Goal: Transaction & Acquisition: Purchase product/service

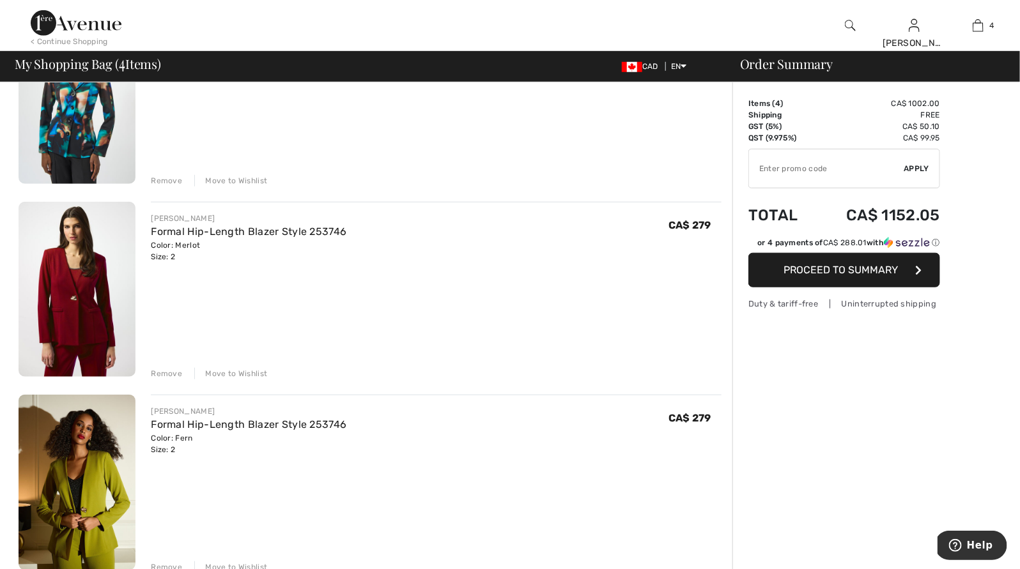
scroll to position [375, 0]
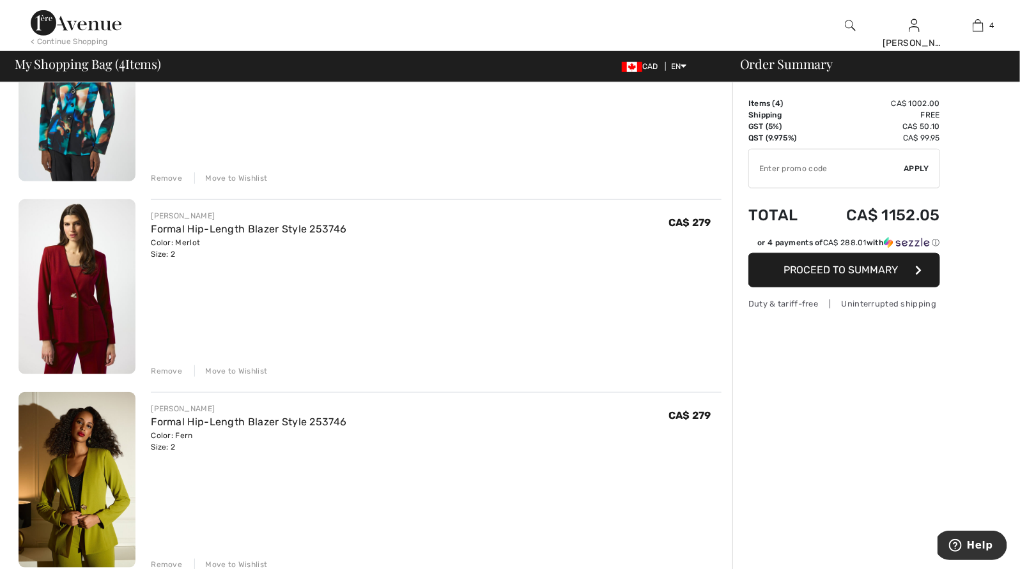
click at [164, 374] on div "Remove" at bounding box center [166, 370] width 31 height 11
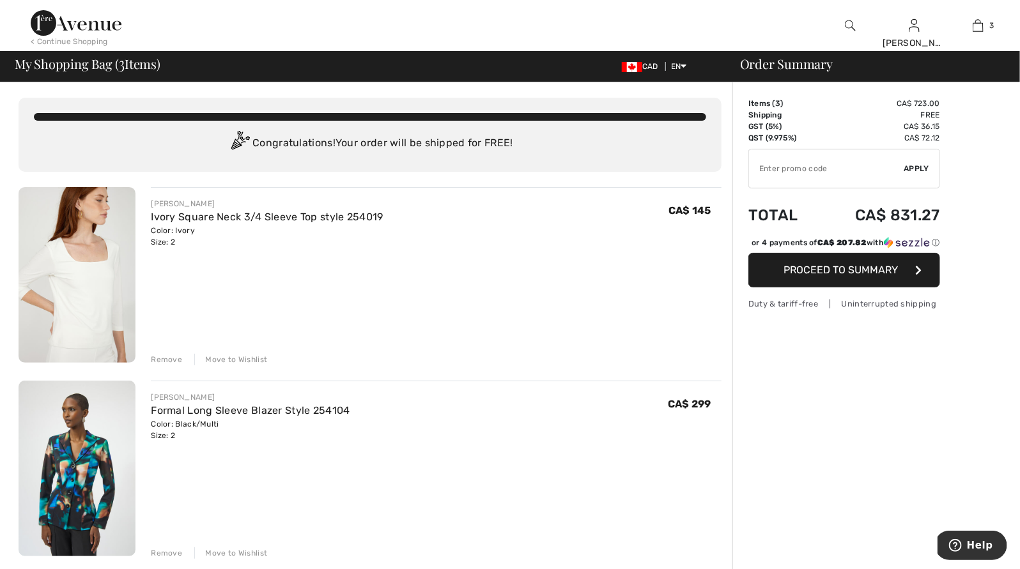
scroll to position [0, 0]
click at [828, 172] on input "TEXT" at bounding box center [826, 168] width 155 height 38
type input "EXTRA15"
click at [922, 165] on span "Apply" at bounding box center [917, 168] width 26 height 11
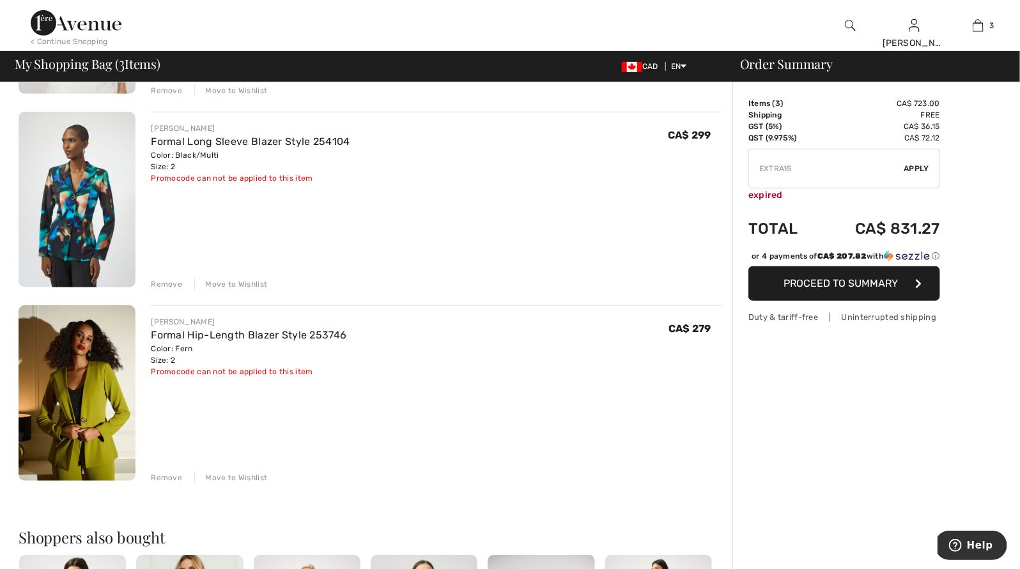
scroll to position [271, 0]
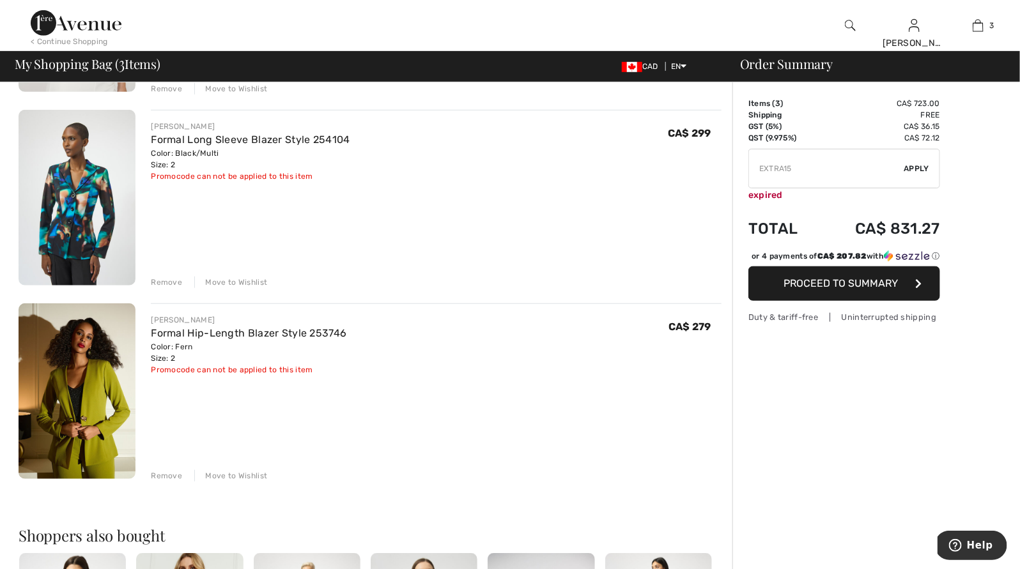
click at [75, 261] on img at bounding box center [77, 198] width 117 height 176
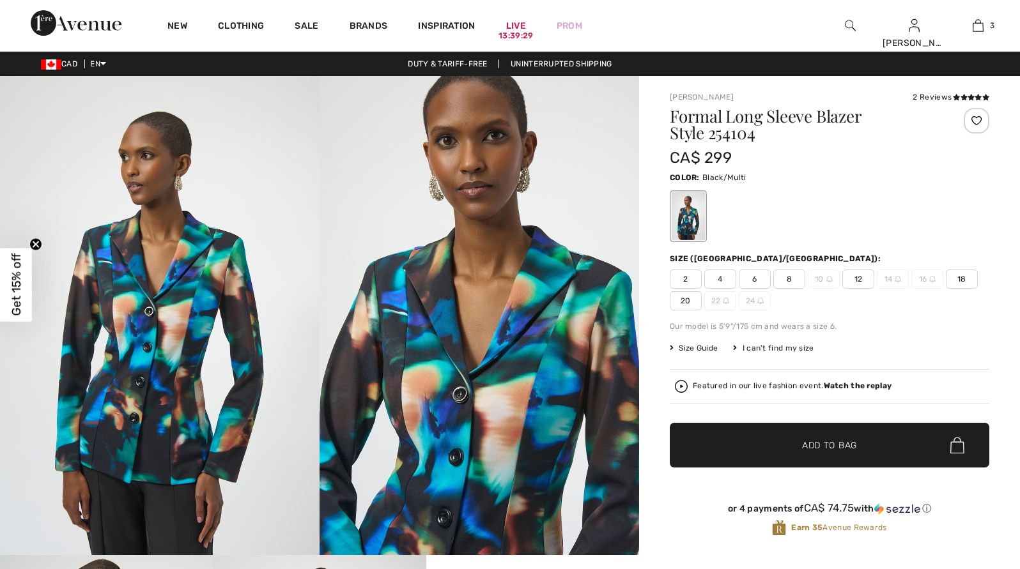
checkbox input "true"
click at [500, 415] on img at bounding box center [478, 315] width 319 height 479
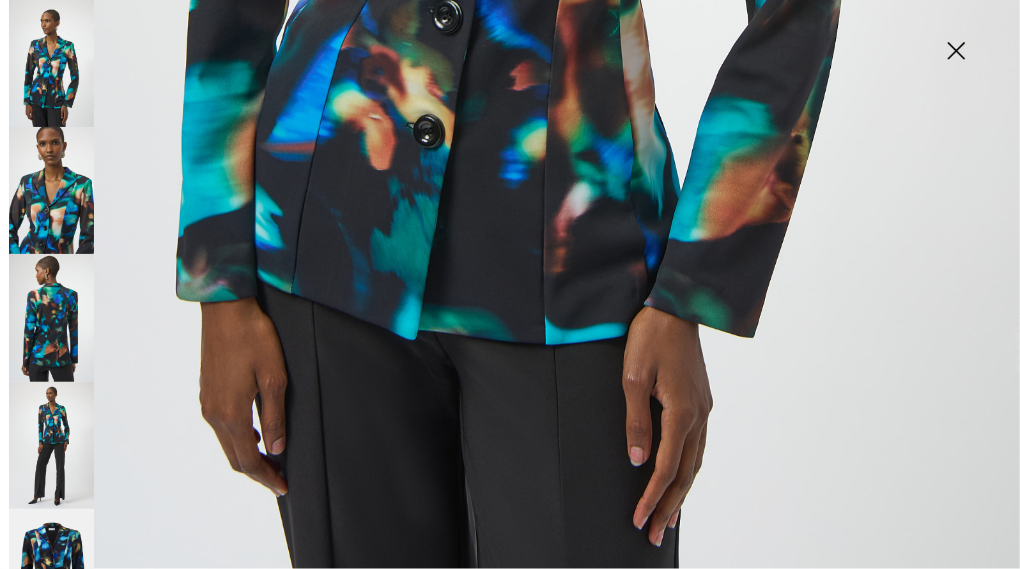
scroll to position [958, 0]
click at [63, 198] on img at bounding box center [51, 190] width 85 height 127
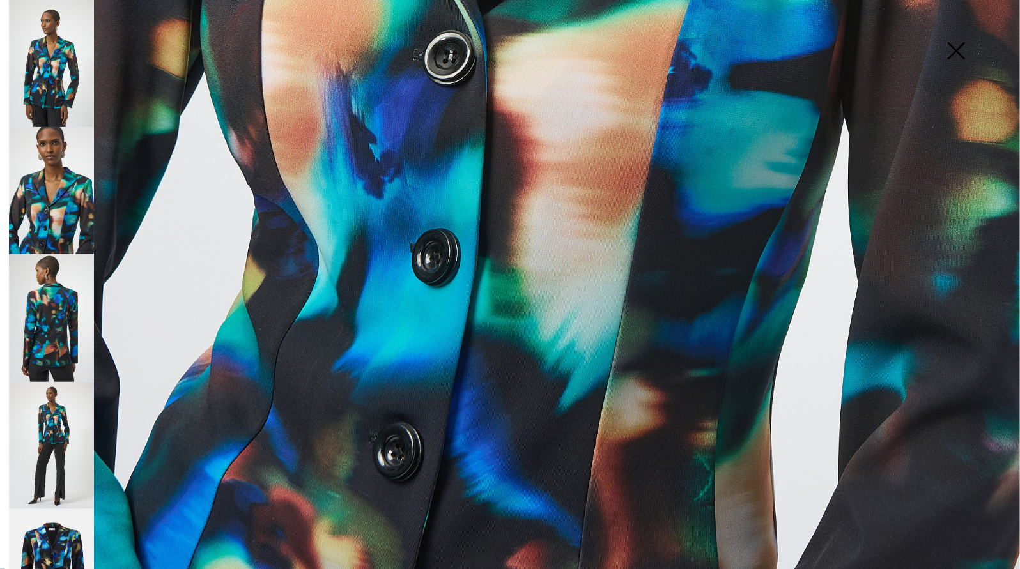
click at [62, 280] on img at bounding box center [51, 317] width 85 height 127
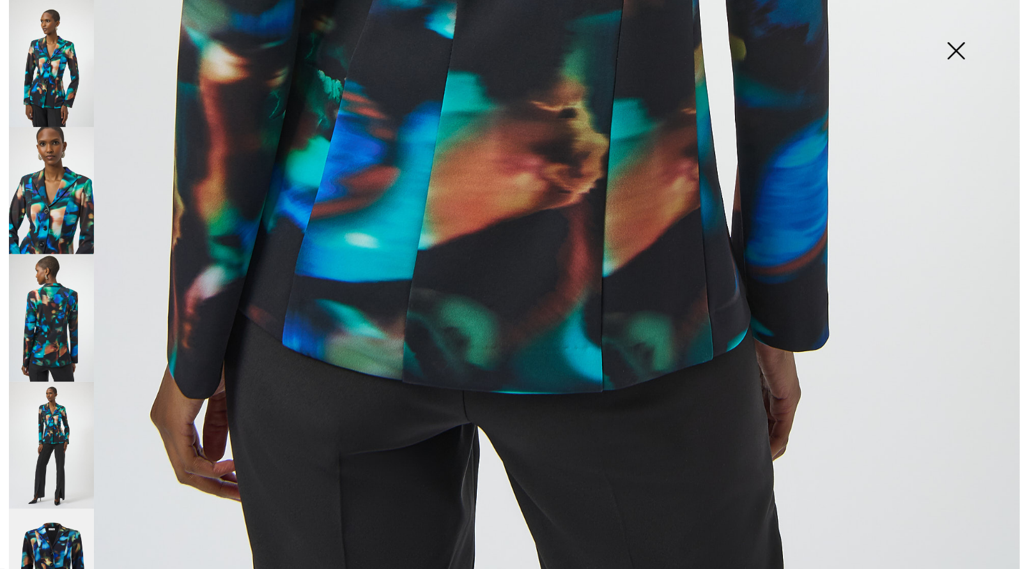
click at [46, 337] on img at bounding box center [51, 317] width 85 height 127
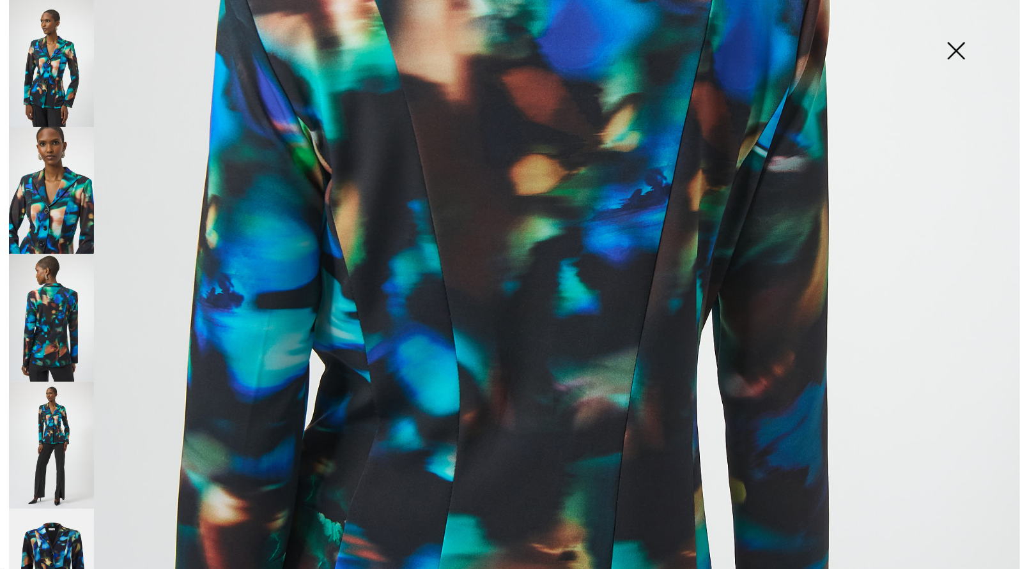
scroll to position [484, 0]
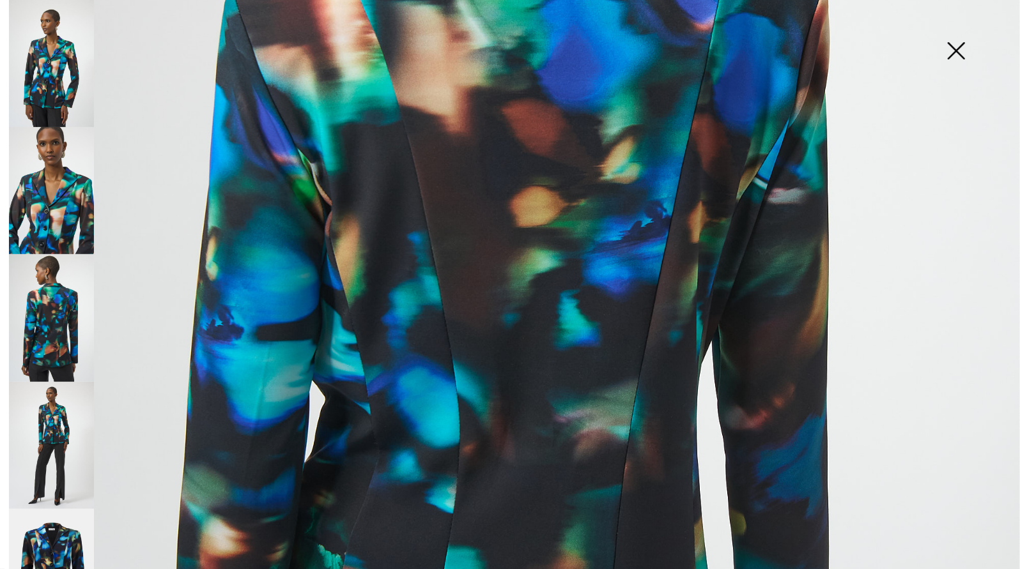
click at [40, 432] on img at bounding box center [51, 445] width 85 height 127
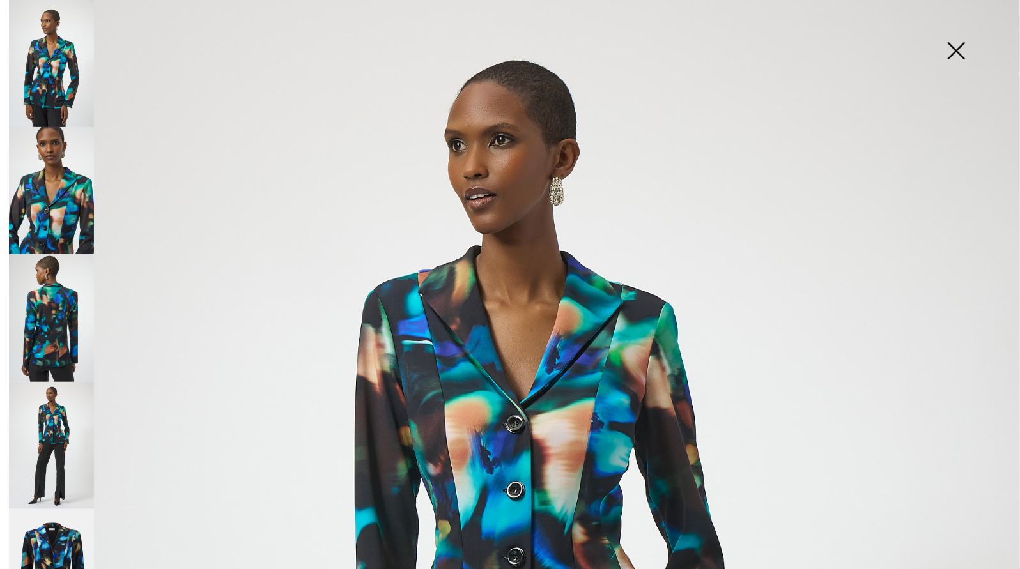
scroll to position [0, 0]
click at [61, 447] on img at bounding box center [51, 445] width 85 height 127
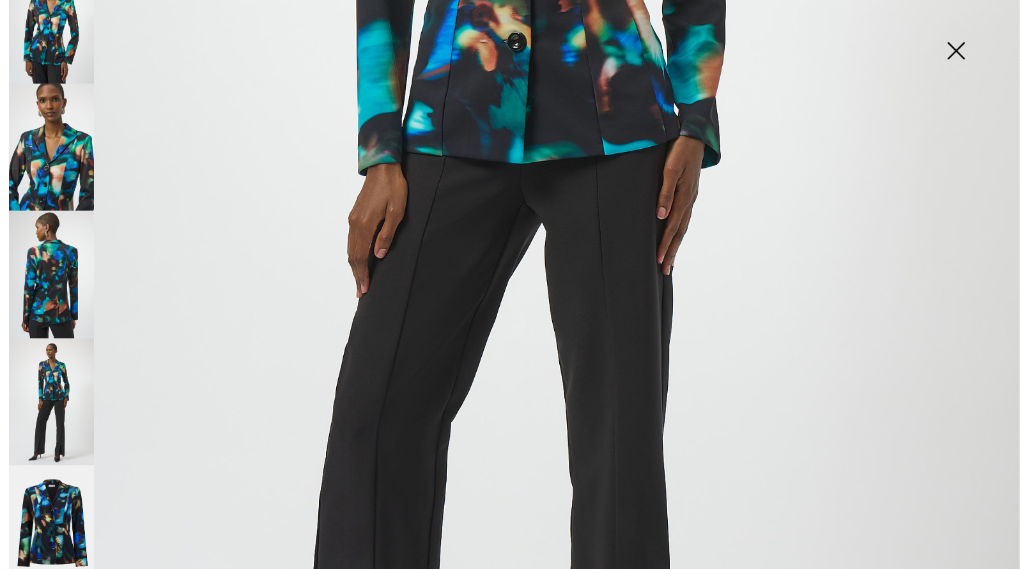
scroll to position [598, 0]
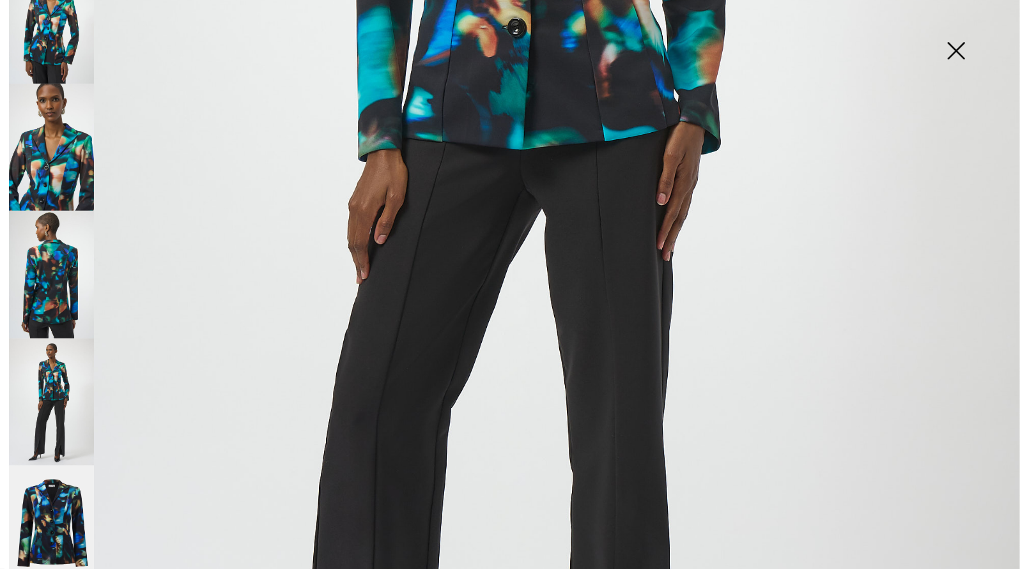
click at [48, 510] on img at bounding box center [51, 530] width 85 height 128
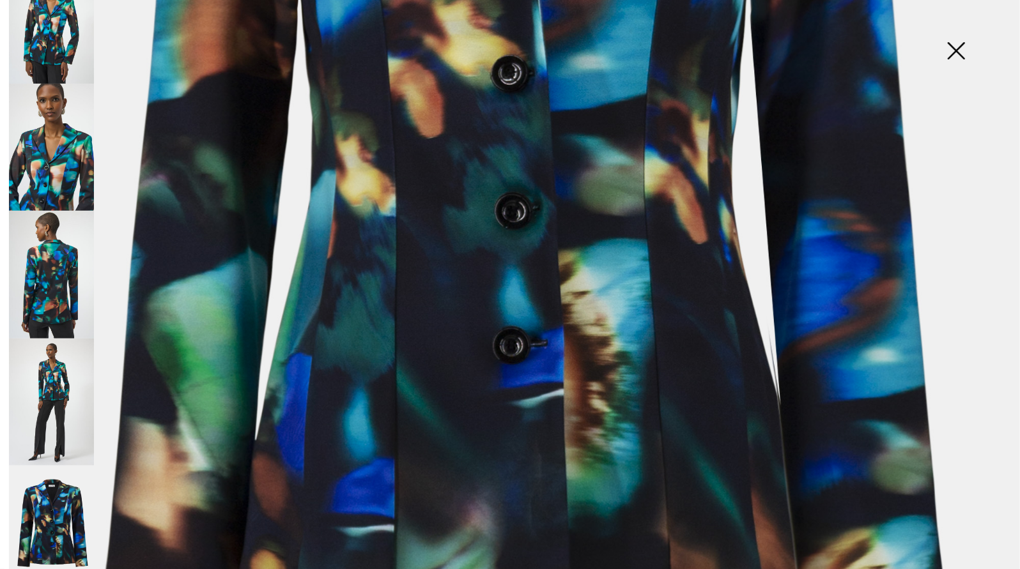
click at [961, 36] on img at bounding box center [956, 52] width 64 height 66
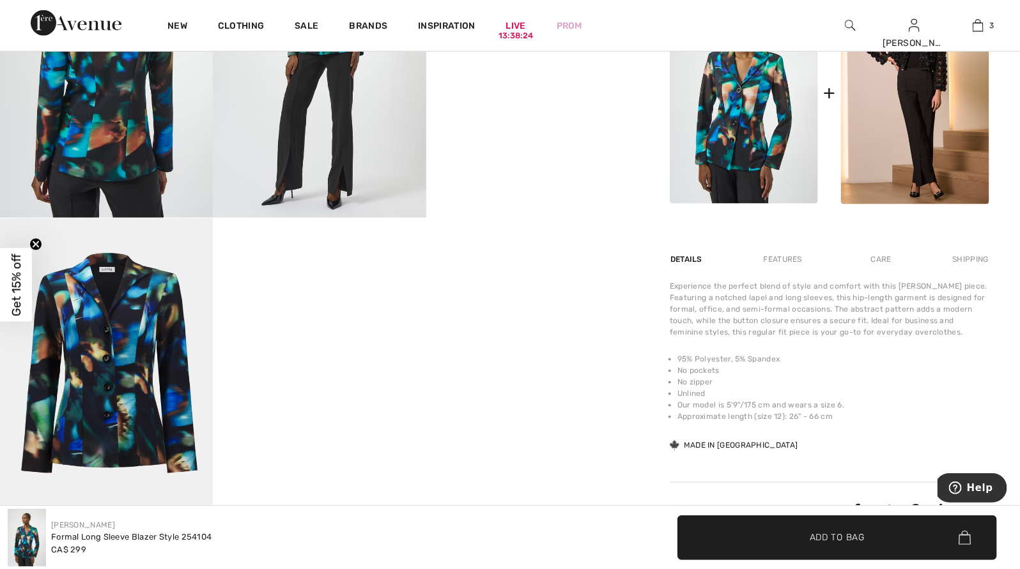
scroll to position [641, 0]
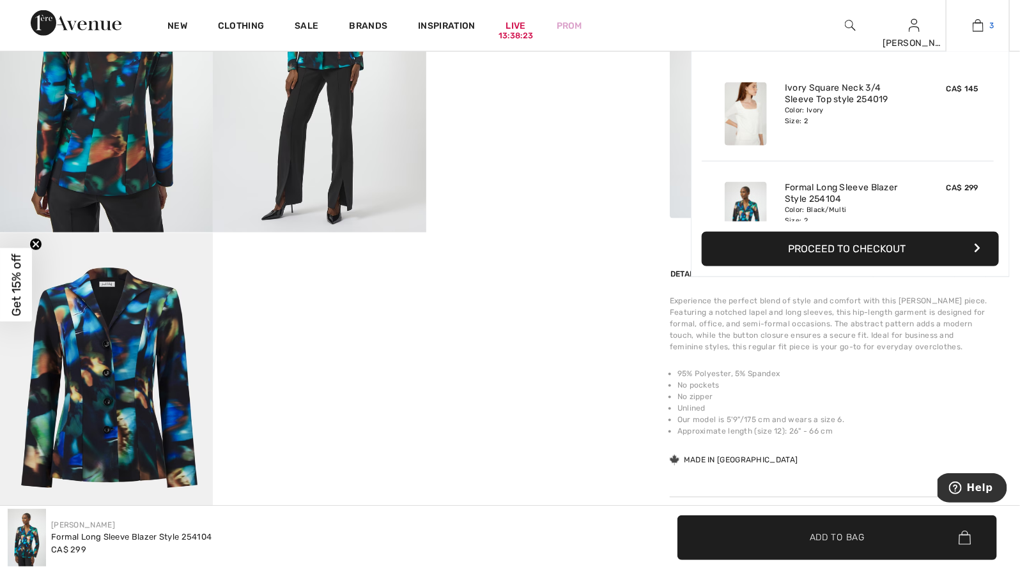
click at [970, 32] on link "3" at bounding box center [977, 25] width 63 height 15
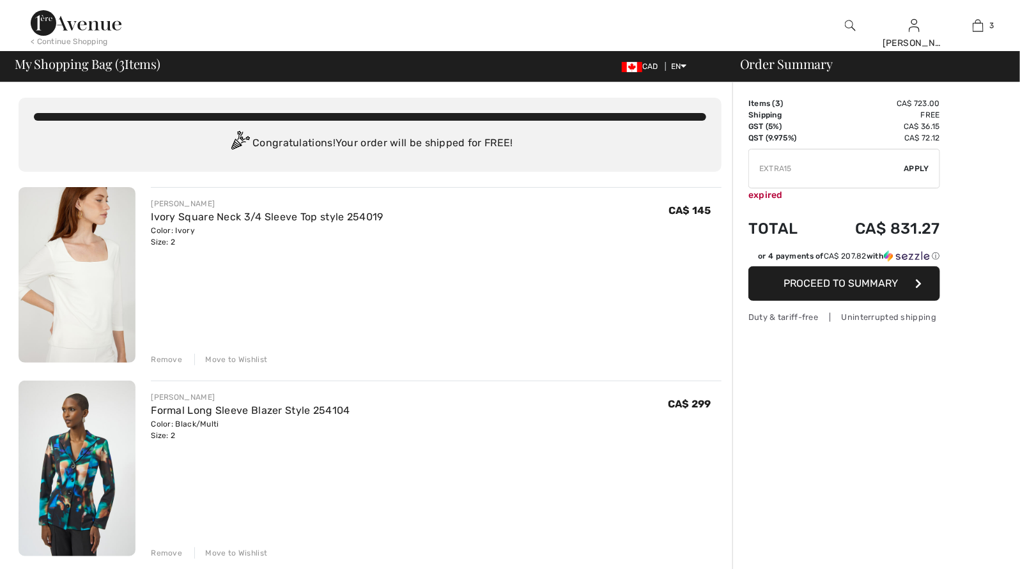
click at [96, 301] on img at bounding box center [77, 275] width 117 height 176
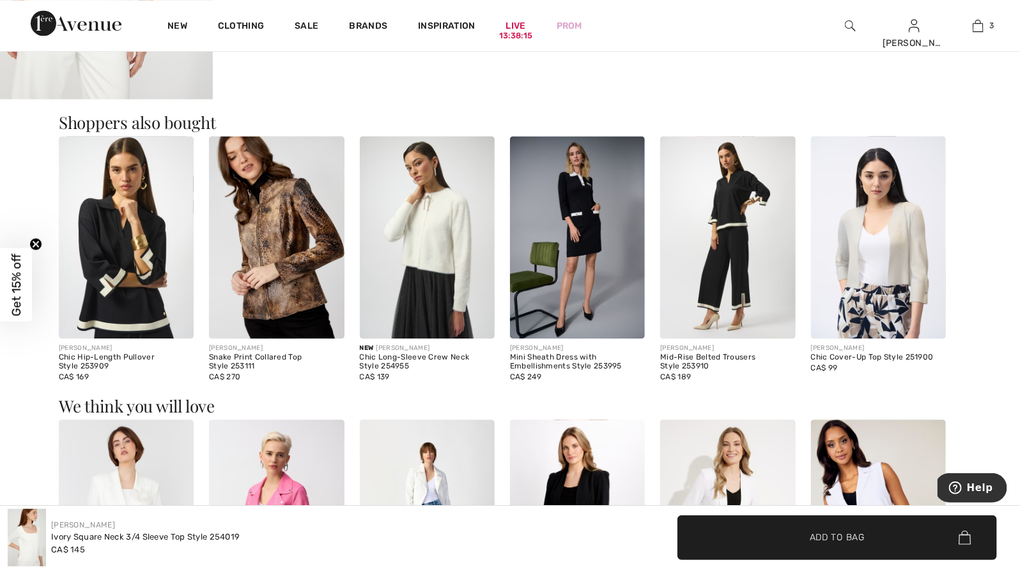
scroll to position [1105, 0]
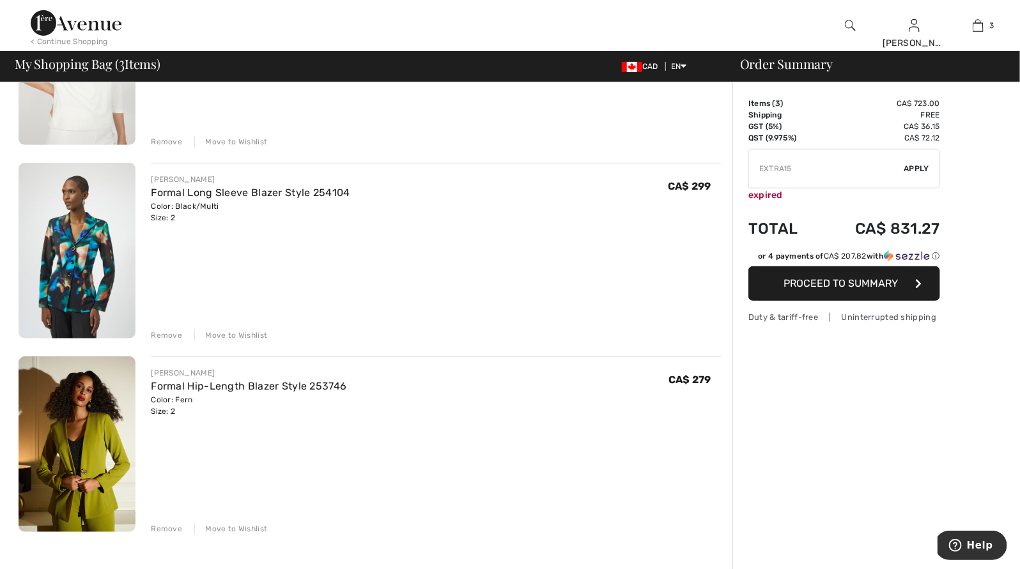
scroll to position [324, 0]
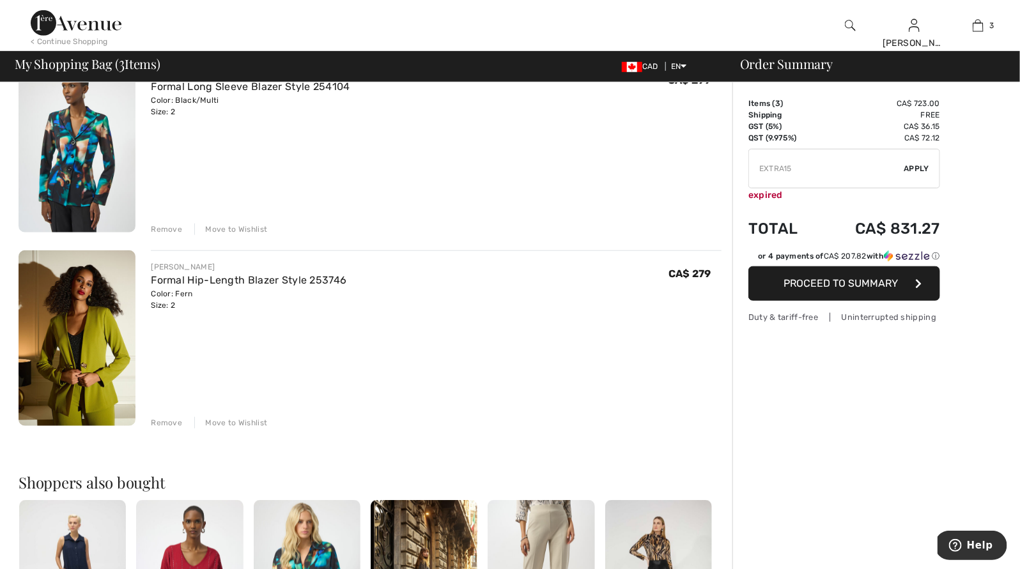
click at [101, 380] on img at bounding box center [77, 338] width 117 height 176
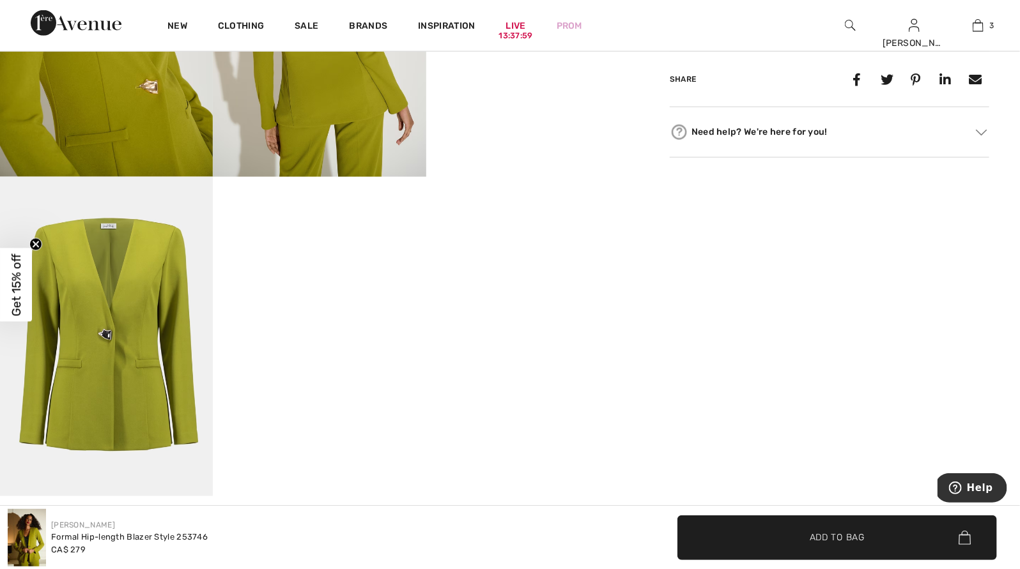
scroll to position [698, 0]
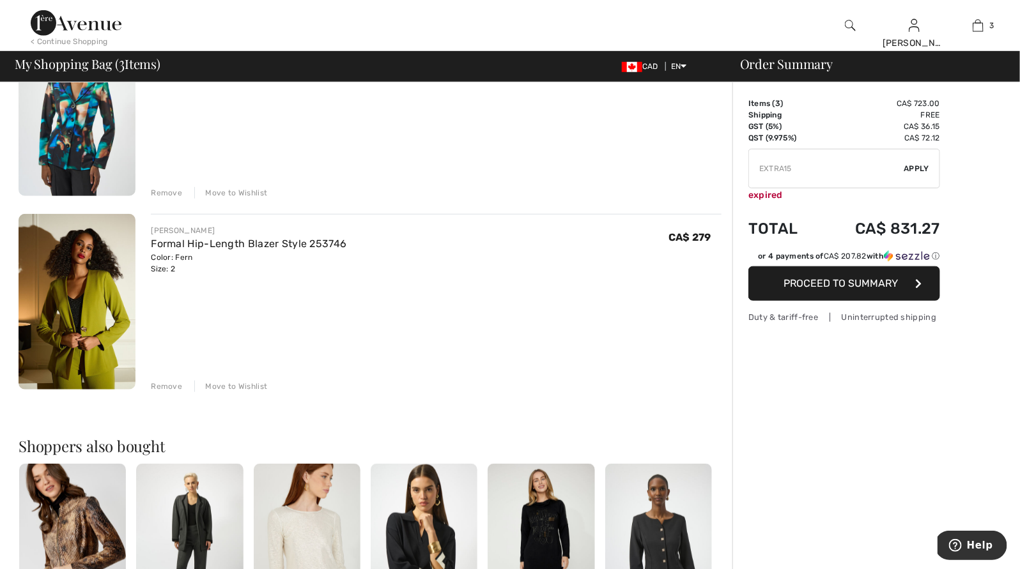
scroll to position [467, 0]
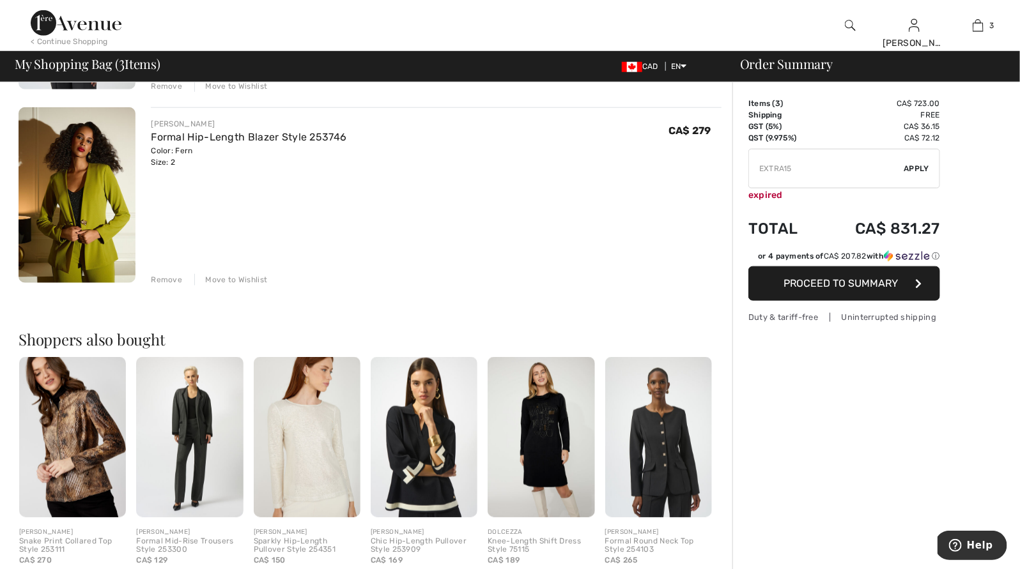
click at [227, 276] on div "Move to Wishlist" at bounding box center [230, 279] width 73 height 11
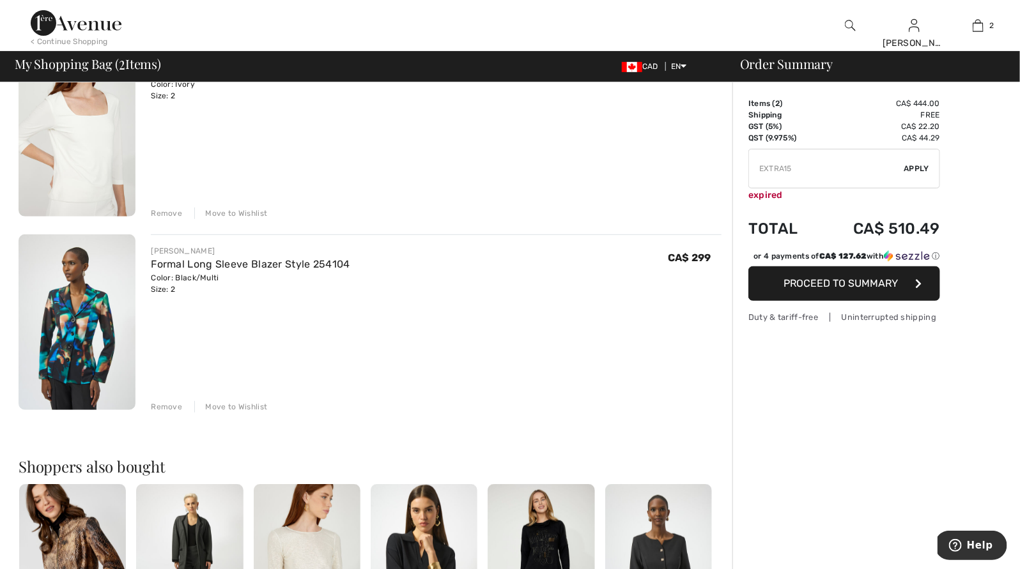
scroll to position [42, 0]
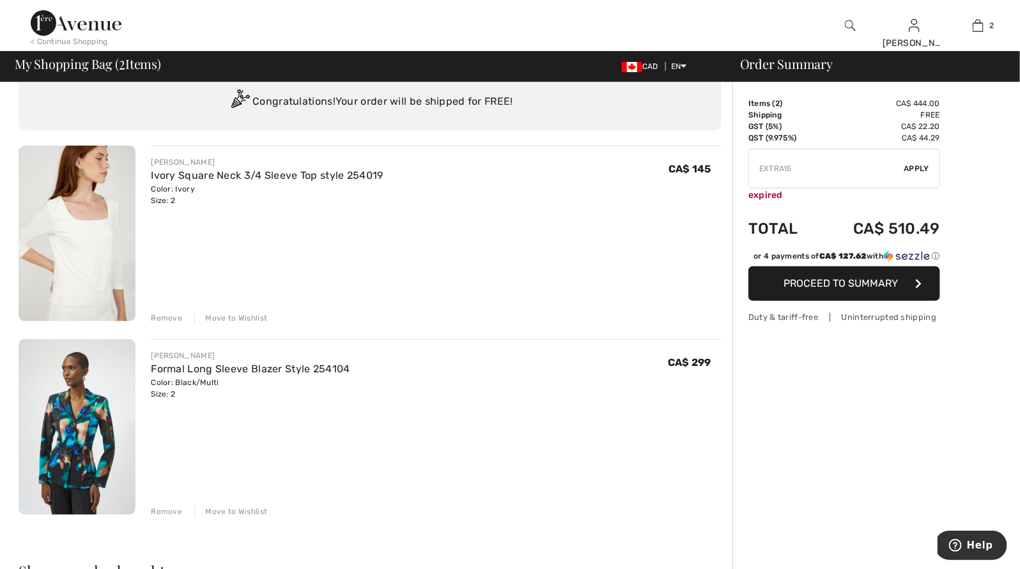
click at [795, 280] on span "Proceed to Summary" at bounding box center [841, 283] width 114 height 12
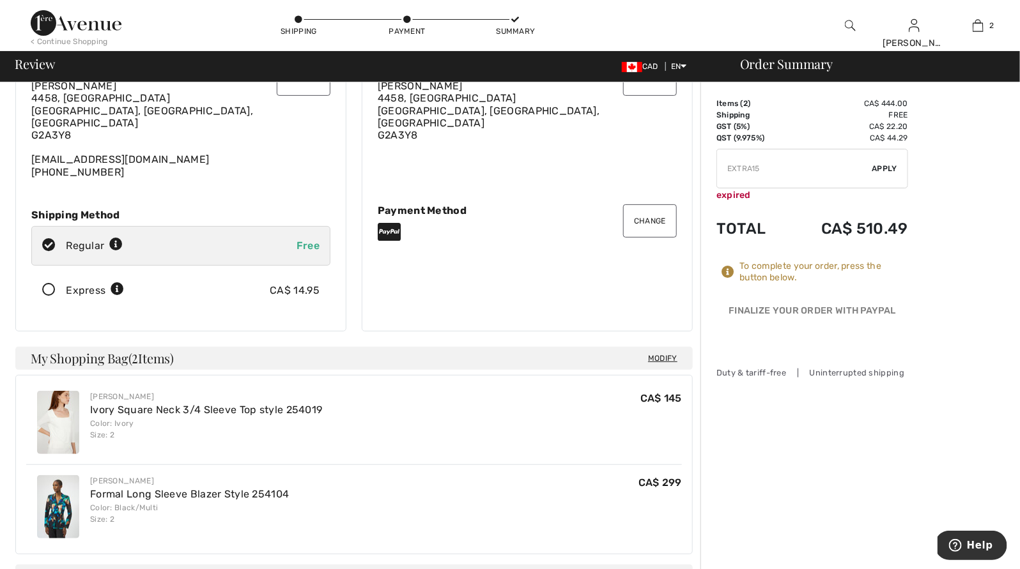
scroll to position [143, 0]
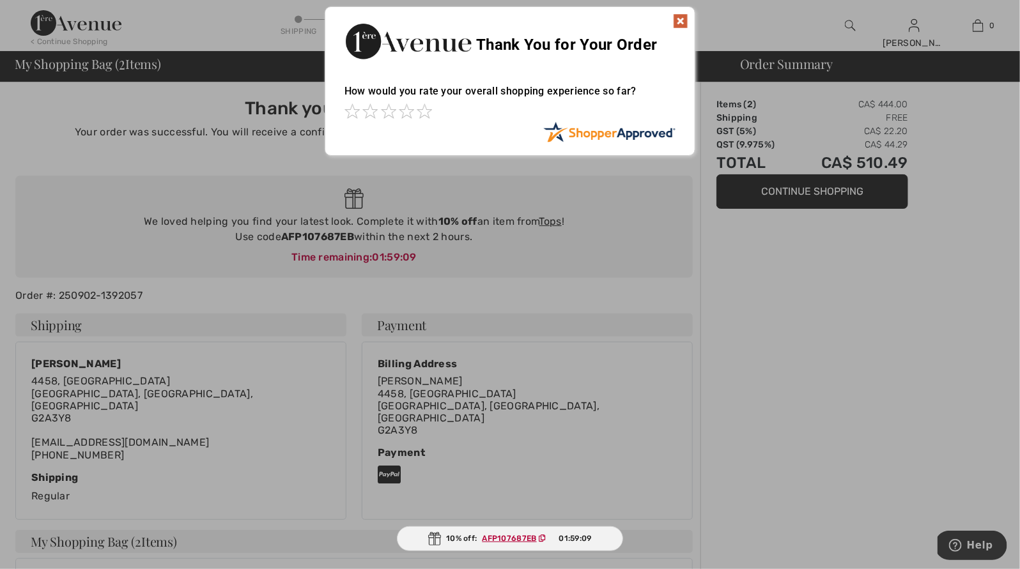
click at [680, 20] on img at bounding box center [680, 20] width 15 height 15
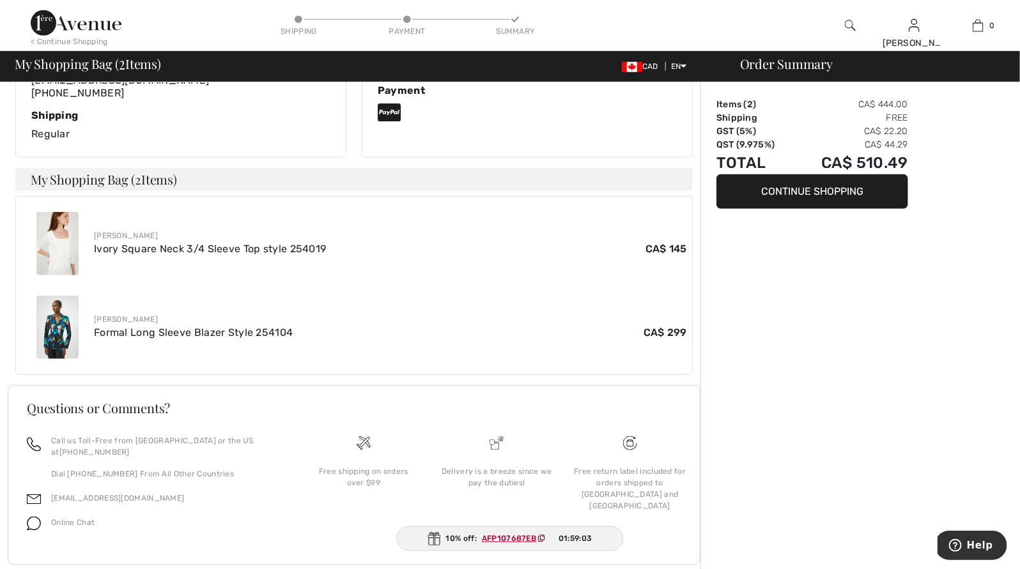
scroll to position [361, 0]
